Goal: Task Accomplishment & Management: Complete application form

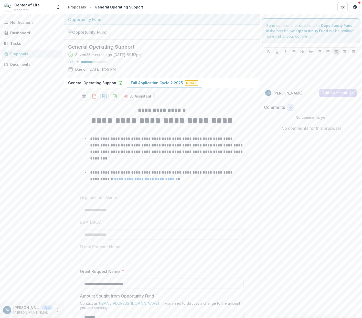
scroll to position [2166, 0]
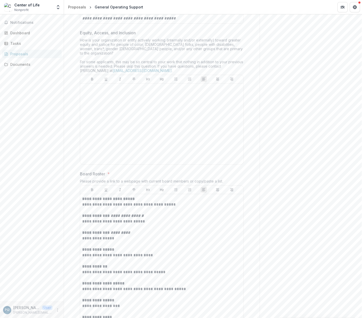
click at [170, 162] on div at bounding box center [161, 123] width 159 height 77
drag, startPoint x: 35, startPoint y: 139, endPoint x: 89, endPoint y: 130, distance: 54.7
click at [88, 122] on div "*" at bounding box center [161, 119] width 163 height 89
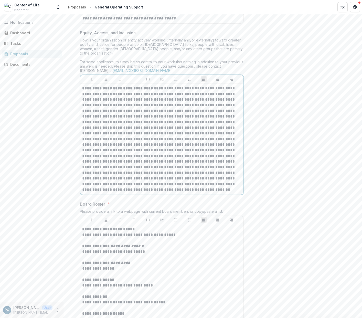
click at [158, 125] on p "**********" at bounding box center [161, 138] width 159 height 107
drag, startPoint x: 165, startPoint y: 165, endPoint x: 179, endPoint y: 173, distance: 16.0
click at [165, 165] on p at bounding box center [161, 141] width 159 height 101
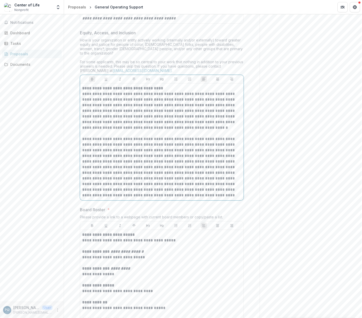
click at [82, 90] on strong "**********" at bounding box center [122, 88] width 81 height 4
click at [177, 75] on div "How is your organization or entity actively working (internally and/or external…" at bounding box center [162, 56] width 164 height 37
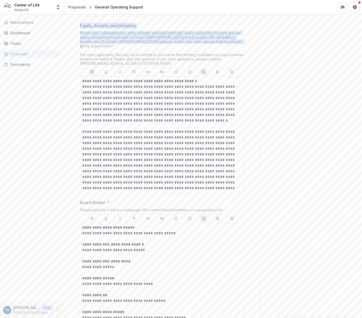
drag, startPoint x: 231, startPoint y: 86, endPoint x: 77, endPoint y: 69, distance: 154.4
copy div "Equity, Access, and Inclusion How is your organization or entity actively worki…"
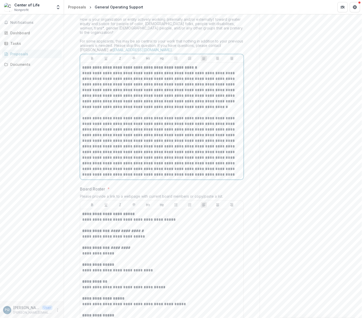
scroll to position [2188, 0]
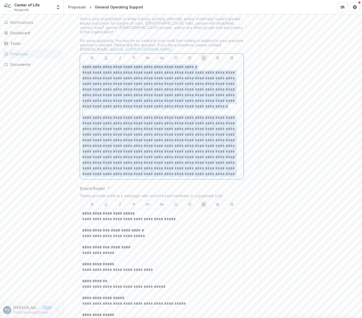
drag, startPoint x: 231, startPoint y: 213, endPoint x: 75, endPoint y: 106, distance: 189.5
copy div "**********"
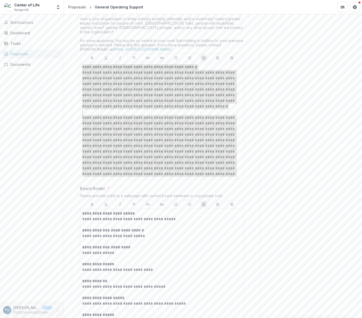
click at [198, 177] on p "**********" at bounding box center [161, 146] width 159 height 62
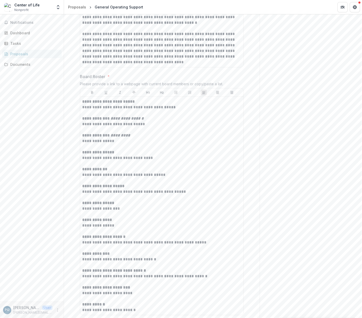
scroll to position [2517, 0]
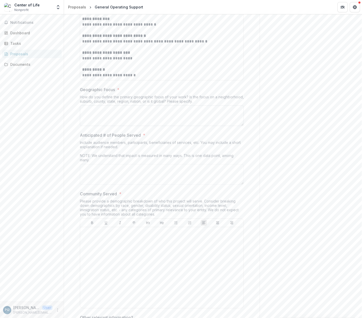
click at [141, 126] on textarea "Geographic Focus *" at bounding box center [162, 115] width 164 height 20
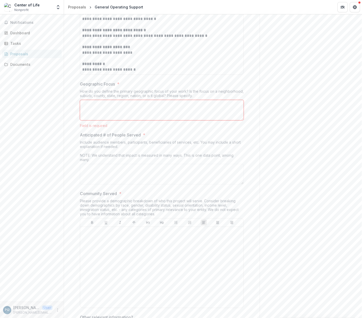
click at [152, 87] on label "Geographic Focus *" at bounding box center [160, 84] width 161 height 6
click at [152, 120] on textarea "Geographic Focus *" at bounding box center [162, 110] width 164 height 20
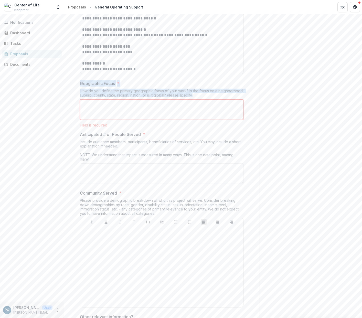
drag, startPoint x: 201, startPoint y: 133, endPoint x: 72, endPoint y: 123, distance: 129.1
copy div "Geographic Focus * How do you define the primary geographic focus of your work?…"
click at [196, 120] on textarea "Geographic Focus *" at bounding box center [162, 109] width 164 height 20
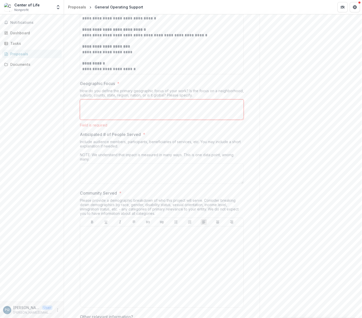
paste textarea "**********"
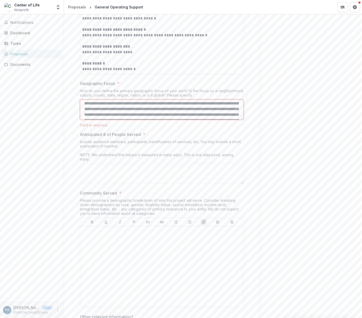
scroll to position [0, 0]
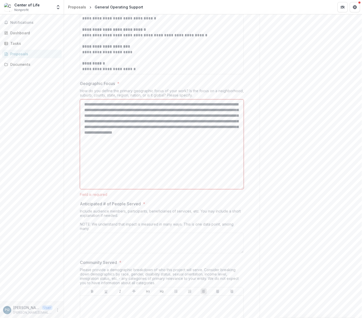
drag, startPoint x: 122, startPoint y: 143, endPoint x: 110, endPoint y: 144, distance: 12.3
click at [110, 144] on textarea "**********" at bounding box center [162, 144] width 164 height 90
click at [206, 187] on textarea "**********" at bounding box center [162, 144] width 164 height 90
drag, startPoint x: 191, startPoint y: 176, endPoint x: 53, endPoint y: 142, distance: 142.1
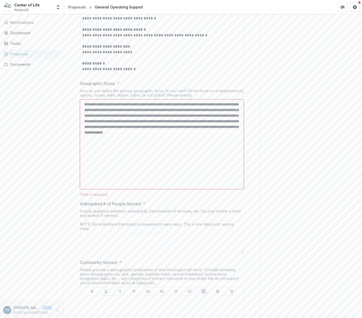
click at [53, 142] on main "**********" at bounding box center [181, 165] width 362 height 303
paste textarea "**********"
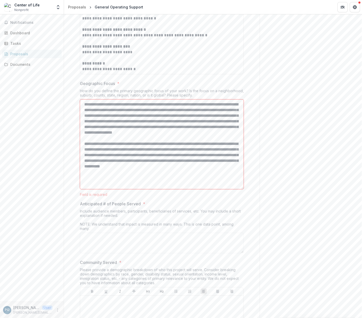
type textarea "**********"
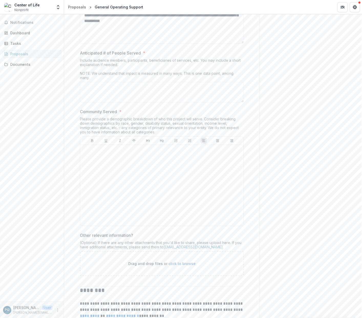
scroll to position [2668, 0]
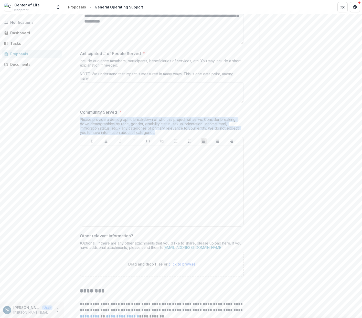
drag, startPoint x: 164, startPoint y: 170, endPoint x: 75, endPoint y: 160, distance: 90.1
copy div "Please provide a demographic breakdown of who this project will serve. Consider…"
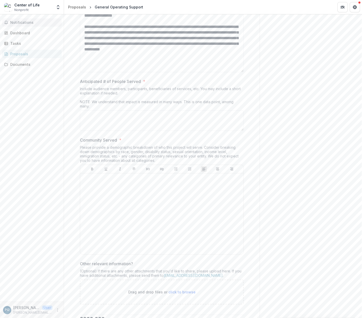
drag, startPoint x: 199, startPoint y: 106, endPoint x: 14, endPoint y: 25, distance: 202.5
click at [14, 25] on main "**********" at bounding box center [181, 165] width 362 height 303
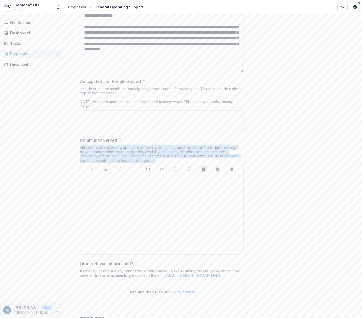
drag, startPoint x: 172, startPoint y: 201, endPoint x: 67, endPoint y: 189, distance: 105.8
click at [172, 234] on div at bounding box center [161, 213] width 159 height 77
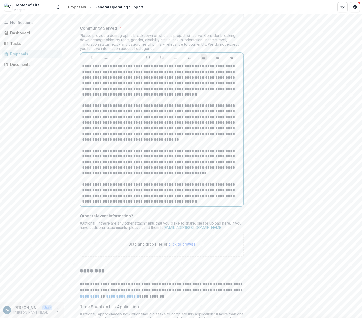
scroll to position [2757, 0]
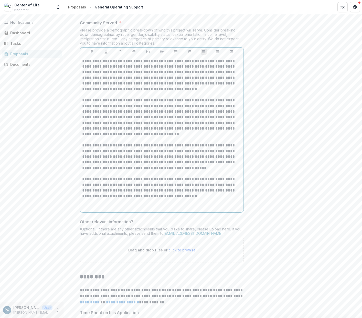
paste div
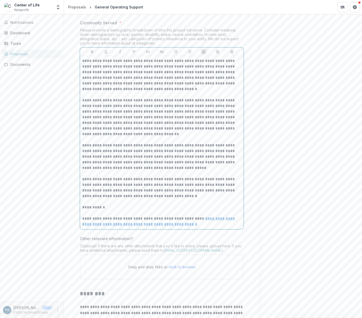
drag, startPoint x: 143, startPoint y: 248, endPoint x: 108, endPoint y: 250, distance: 35.6
click at [143, 210] on p "**********" at bounding box center [161, 193] width 159 height 34
click at [102, 216] on p at bounding box center [161, 213] width 159 height 6
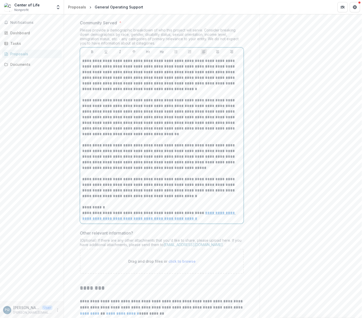
click at [101, 210] on p "**********" at bounding box center [161, 193] width 159 height 34
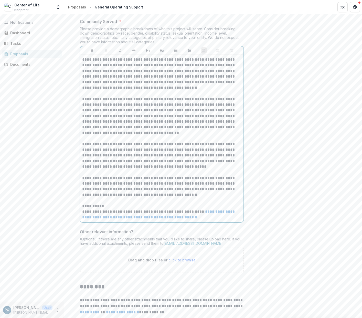
click at [210, 220] on p "**********" at bounding box center [161, 214] width 159 height 11
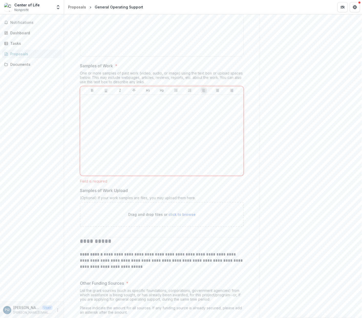
scroll to position [1367, 0]
click at [318, 222] on div "Send comments or questions to Opportunity Fund in the box below. Opportunity Fu…" at bounding box center [310, 292] width 102 height 3289
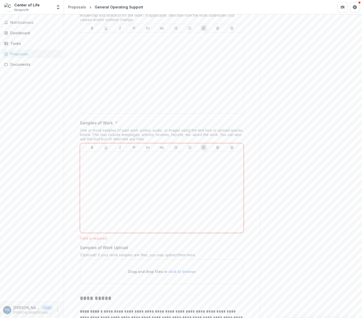
scroll to position [1311, 0]
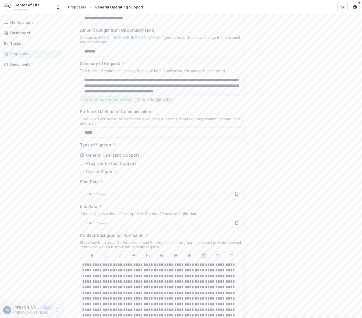
scroll to position [0, 0]
drag, startPoint x: 119, startPoint y: 108, endPoint x: 76, endPoint y: 110, distance: 43.0
copy p "Summary of Reques"
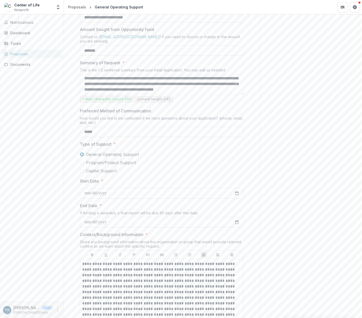
drag, startPoint x: 83, startPoint y: 123, endPoint x: 348, endPoint y: 151, distance: 266.5
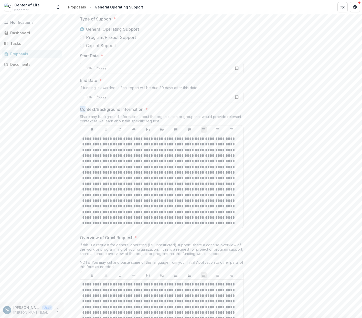
scroll to position [392, 0]
drag, startPoint x: 79, startPoint y: 155, endPoint x: 143, endPoint y: 152, distance: 63.7
click at [143, 112] on span "Context/Background Information *" at bounding box center [160, 109] width 161 height 6
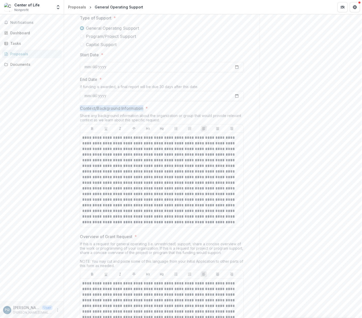
drag, startPoint x: 80, startPoint y: 153, endPoint x: 142, endPoint y: 151, distance: 62.9
click at [142, 111] on p "Context/Background Information" at bounding box center [111, 108] width 63 height 6
drag, startPoint x: 107, startPoint y: 153, endPoint x: 134, endPoint y: 149, distance: 27.2
click at [107, 111] on p "Context/Background Information" at bounding box center [111, 108] width 63 height 6
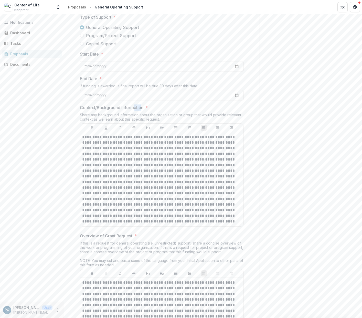
scroll to position [394, 0]
drag, startPoint x: 141, startPoint y: 149, endPoint x: 77, endPoint y: 152, distance: 63.8
copy p "Context/Background Informatio"
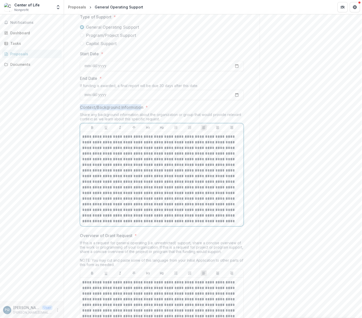
click at [124, 218] on p at bounding box center [161, 179] width 159 height 90
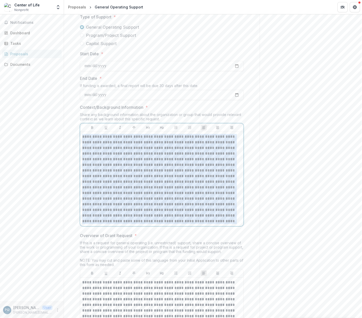
click at [124, 218] on p at bounding box center [161, 179] width 159 height 90
copy p "**********"
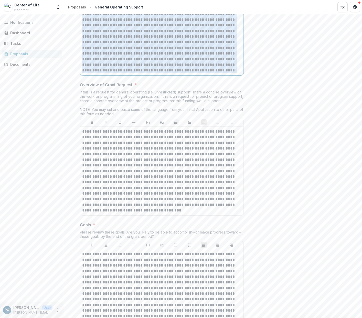
scroll to position [545, 0]
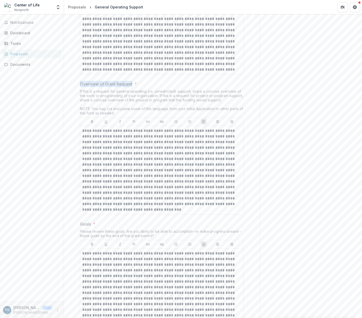
drag, startPoint x: 78, startPoint y: 127, endPoint x: 132, endPoint y: 127, distance: 53.5
copy p "Overview of Grant Request"
click at [135, 212] on p at bounding box center [161, 170] width 159 height 84
drag, startPoint x: 0, startPoint y: 190, endPoint x: 134, endPoint y: 234, distance: 141.1
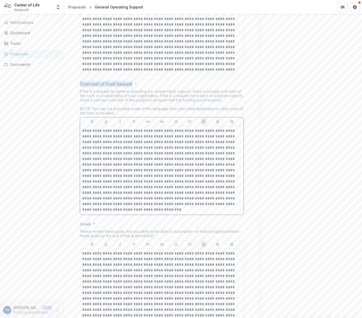
click at [135, 212] on p at bounding box center [161, 170] width 159 height 84
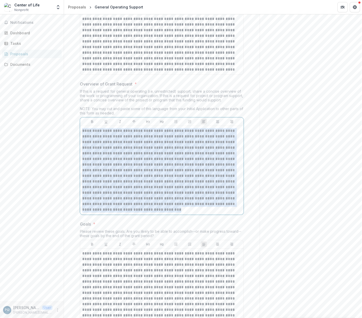
copy p "**********"
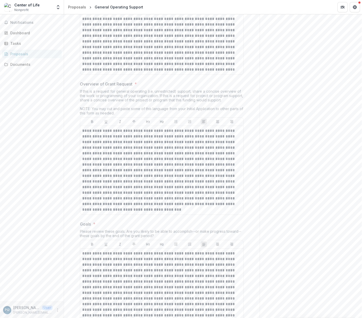
click at [50, 201] on div "Notifications Dashboard Tasks Proposals Documents" at bounding box center [32, 157] width 64 height 287
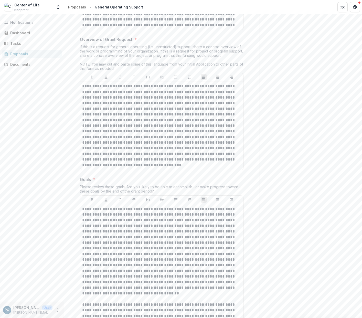
scroll to position [593, 0]
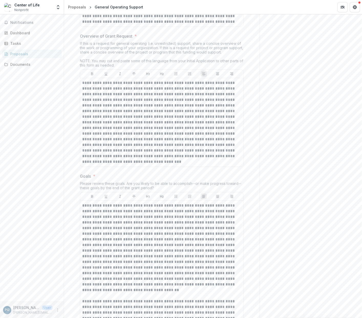
click at [82, 179] on p "Goals" at bounding box center [85, 176] width 11 height 6
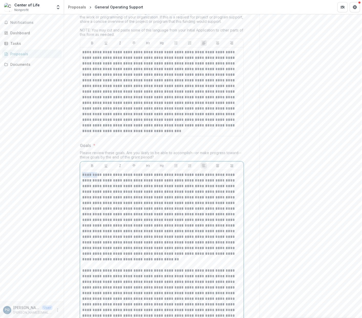
click at [82, 220] on p at bounding box center [161, 217] width 159 height 90
copy p "*******"
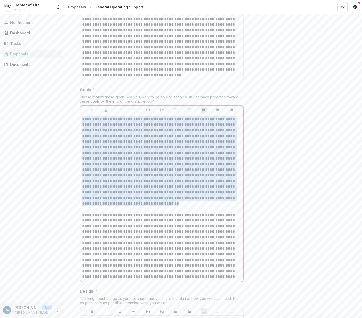
drag, startPoint x: 132, startPoint y: 247, endPoint x: 53, endPoint y: 161, distance: 116.9
click at [53, 161] on main "**********" at bounding box center [181, 165] width 362 height 303
click at [49, 183] on div "Notifications Dashboard Tasks Proposals Documents" at bounding box center [32, 157] width 64 height 287
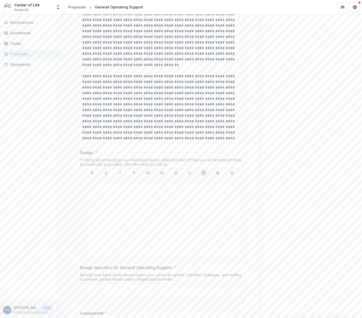
scroll to position [824, 0]
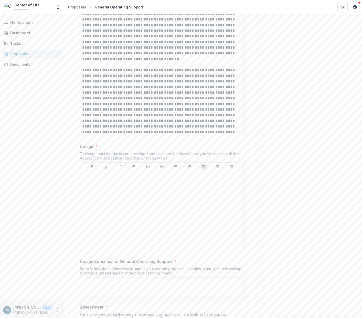
drag, startPoint x: 185, startPoint y: 200, endPoint x: 76, endPoint y: 191, distance: 109.8
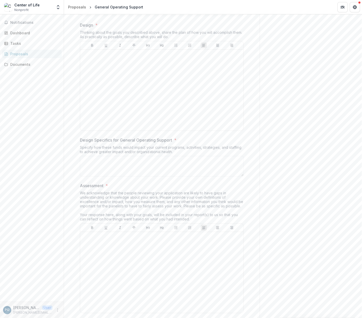
scroll to position [968, 0]
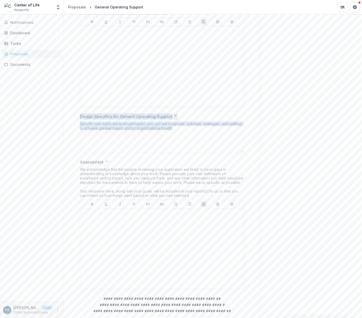
drag, startPoint x: 78, startPoint y: 160, endPoint x: 193, endPoint y: 171, distance: 115.1
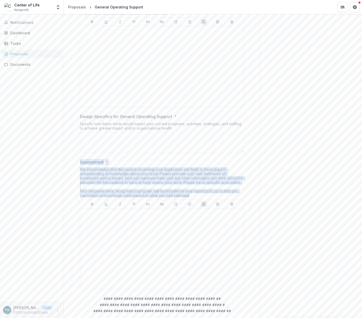
drag, startPoint x: 79, startPoint y: 205, endPoint x: 203, endPoint y: 238, distance: 129.0
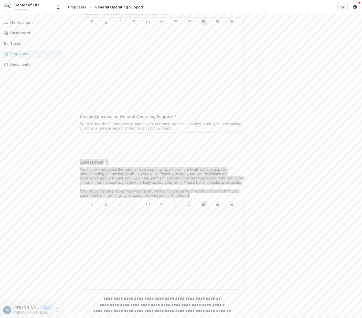
click at [104, 200] on div "We acknowledge that the people reviewing your application are likely to have ga…" at bounding box center [162, 183] width 164 height 32
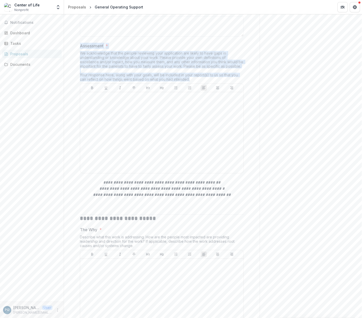
scroll to position [1089, 0]
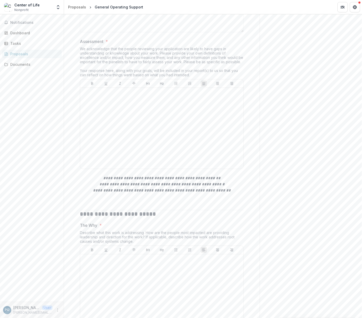
click at [50, 220] on div "Notifications Dashboard Tasks Proposals Documents" at bounding box center [32, 157] width 64 height 287
click at [161, 245] on div "Describe what this work is addressing. How are the people most impacted are pro…" at bounding box center [162, 237] width 164 height 15
drag, startPoint x: 128, startPoint y: 284, endPoint x: 65, endPoint y: 266, distance: 65.6
click at [40, 272] on div "Notifications Dashboard Tasks Proposals Documents" at bounding box center [32, 157] width 64 height 287
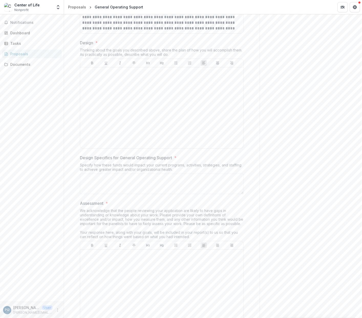
scroll to position [922, 0]
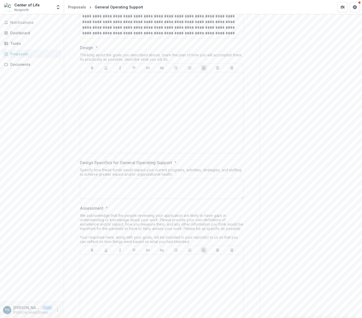
click at [136, 199] on textarea "Design Specifics for General Operating Support *" at bounding box center [162, 188] width 164 height 20
paste textarea "**********"
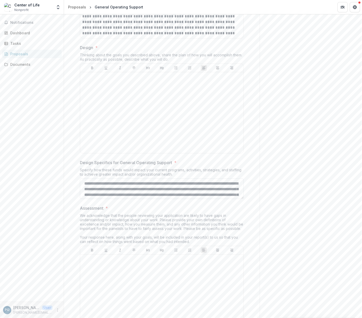
scroll to position [102, 0]
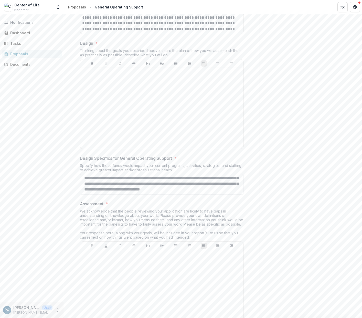
drag, startPoint x: 239, startPoint y: 241, endPoint x: 245, endPoint y: 238, distance: 6.3
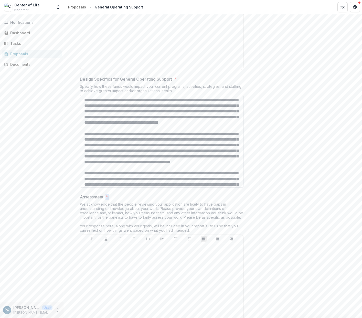
scroll to position [0, 0]
click at [207, 143] on textarea "Design Specifics for General Operating Support *" at bounding box center [162, 141] width 164 height 93
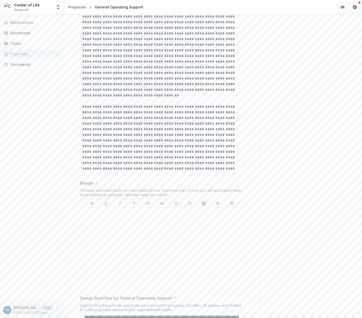
scroll to position [966, 0]
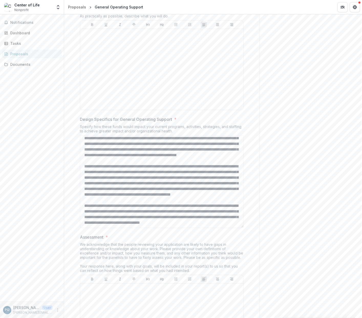
type textarea "**********"
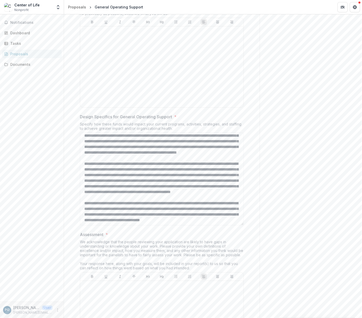
scroll to position [968, 0]
